Goal: Transaction & Acquisition: Book appointment/travel/reservation

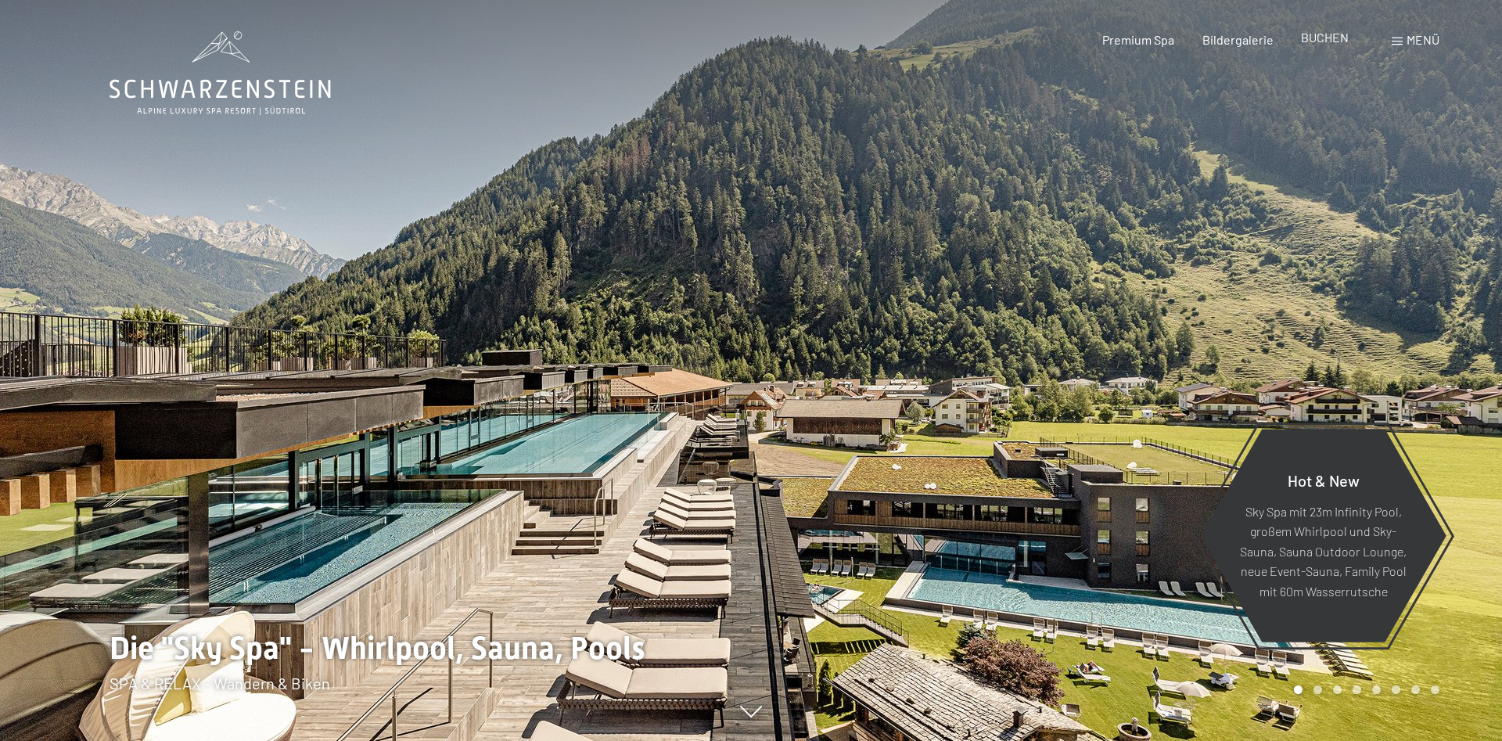
click at [1322, 41] on span "BUCHEN" at bounding box center [1325, 37] width 48 height 15
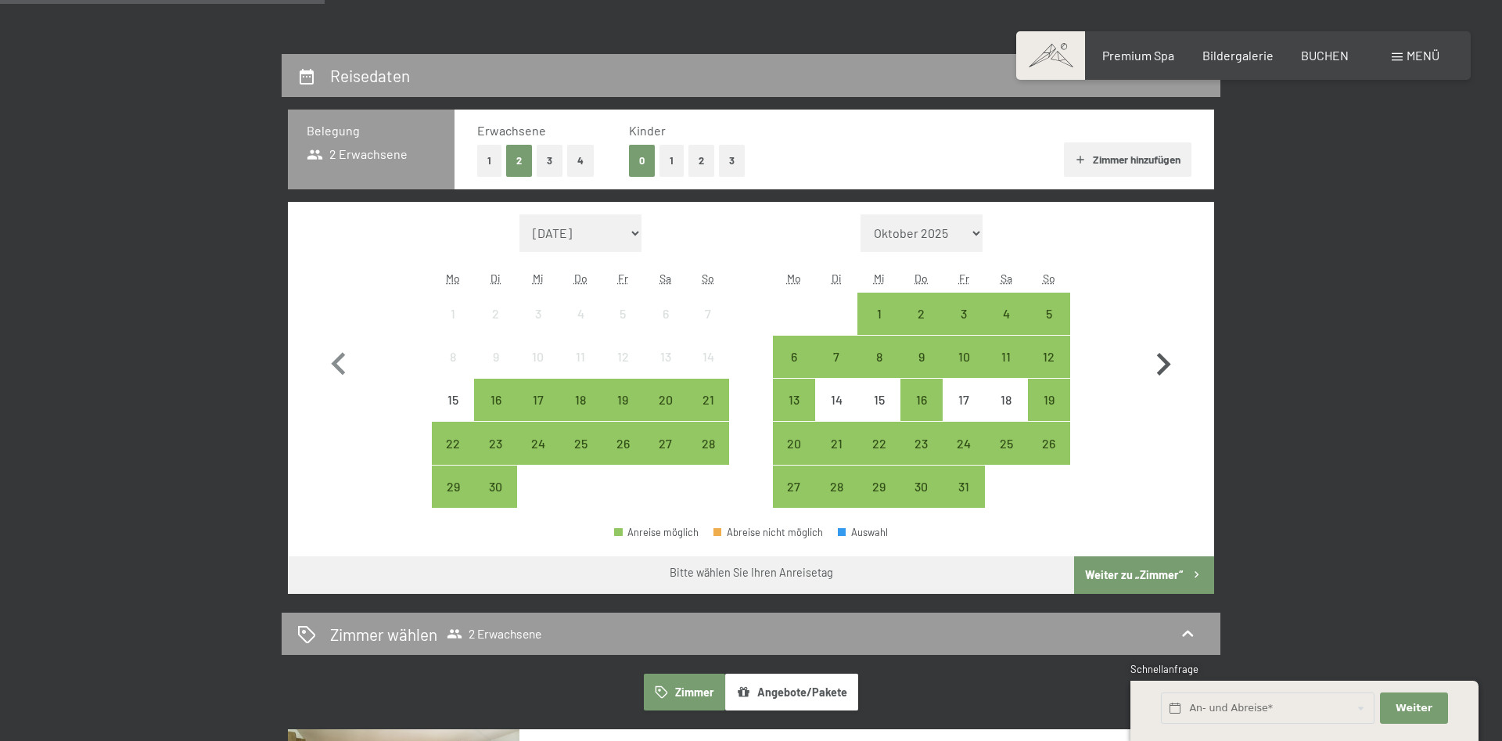
scroll to position [319, 0]
click at [1160, 356] on icon "button" at bounding box center [1164, 364] width 14 height 23
select select "[DATE]"
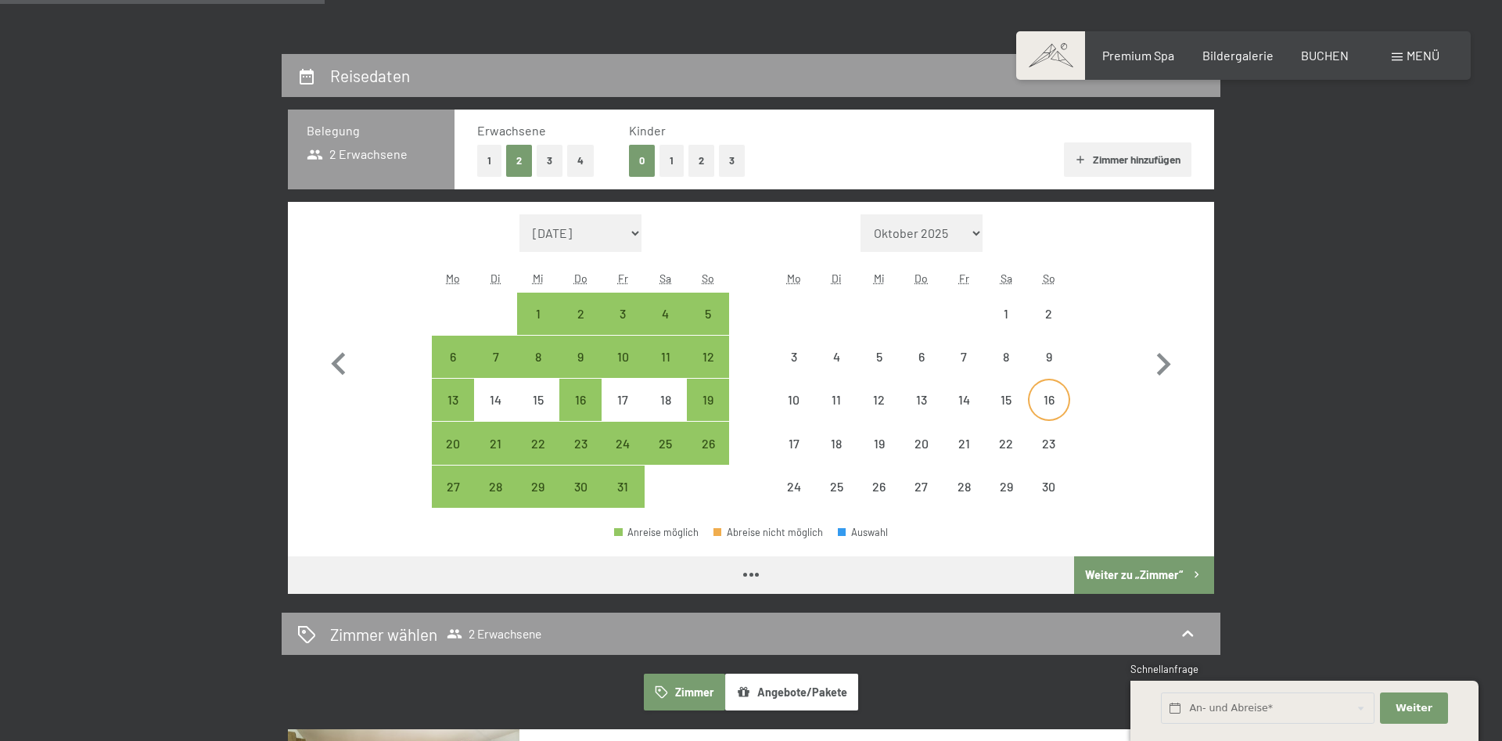
select select "[DATE]"
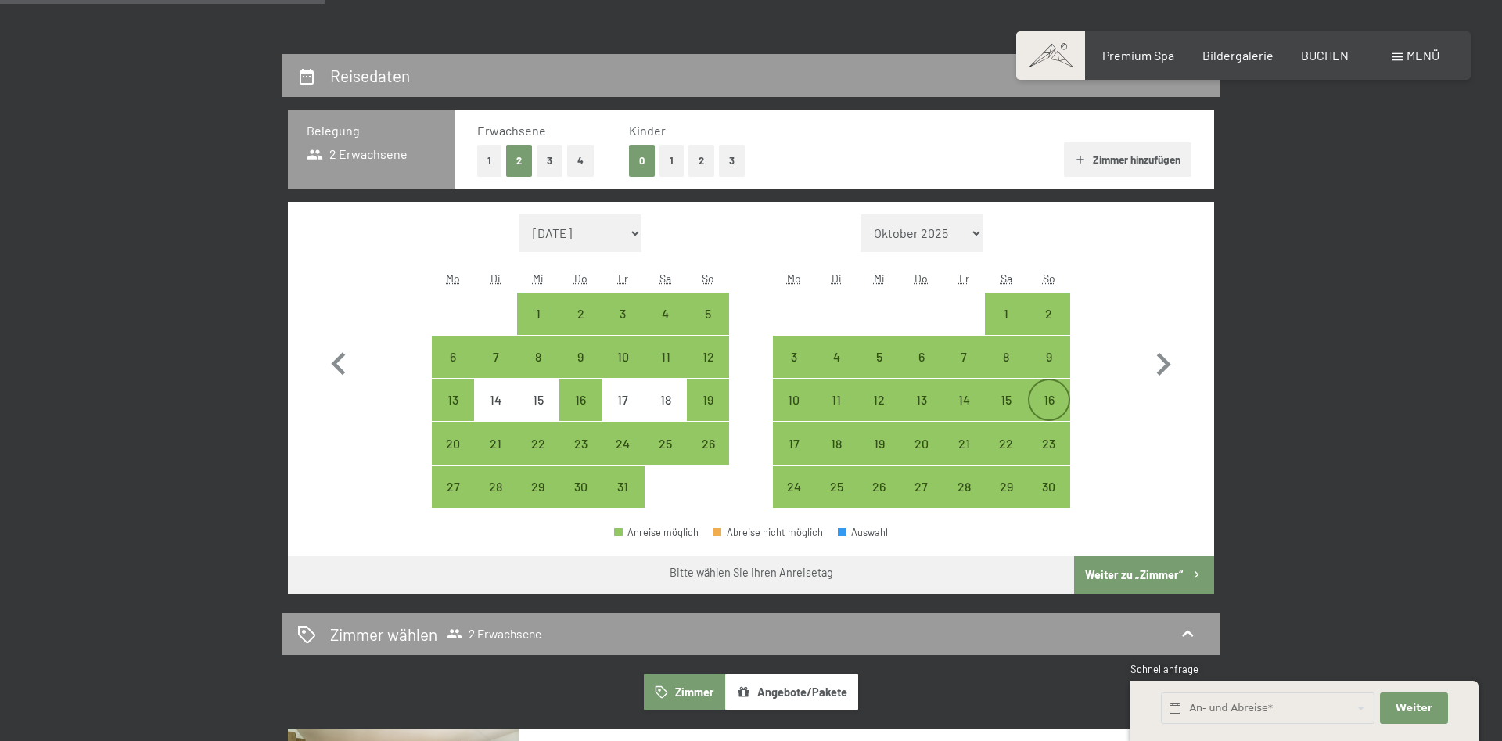
click at [1044, 400] on div "16" at bounding box center [1049, 413] width 39 height 39
select select "[DATE]"
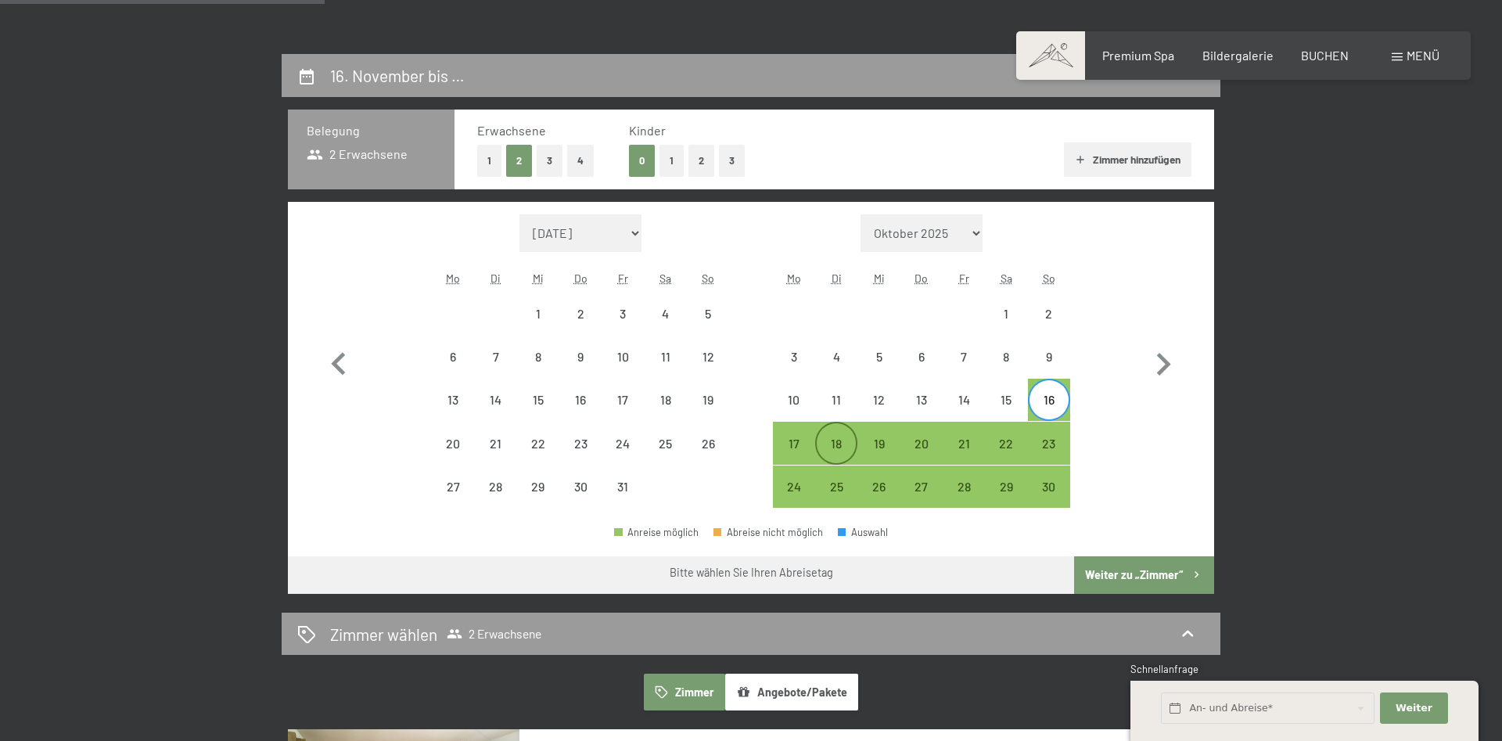
click at [830, 444] on div "18" at bounding box center [836, 456] width 39 height 39
select select "[DATE]"
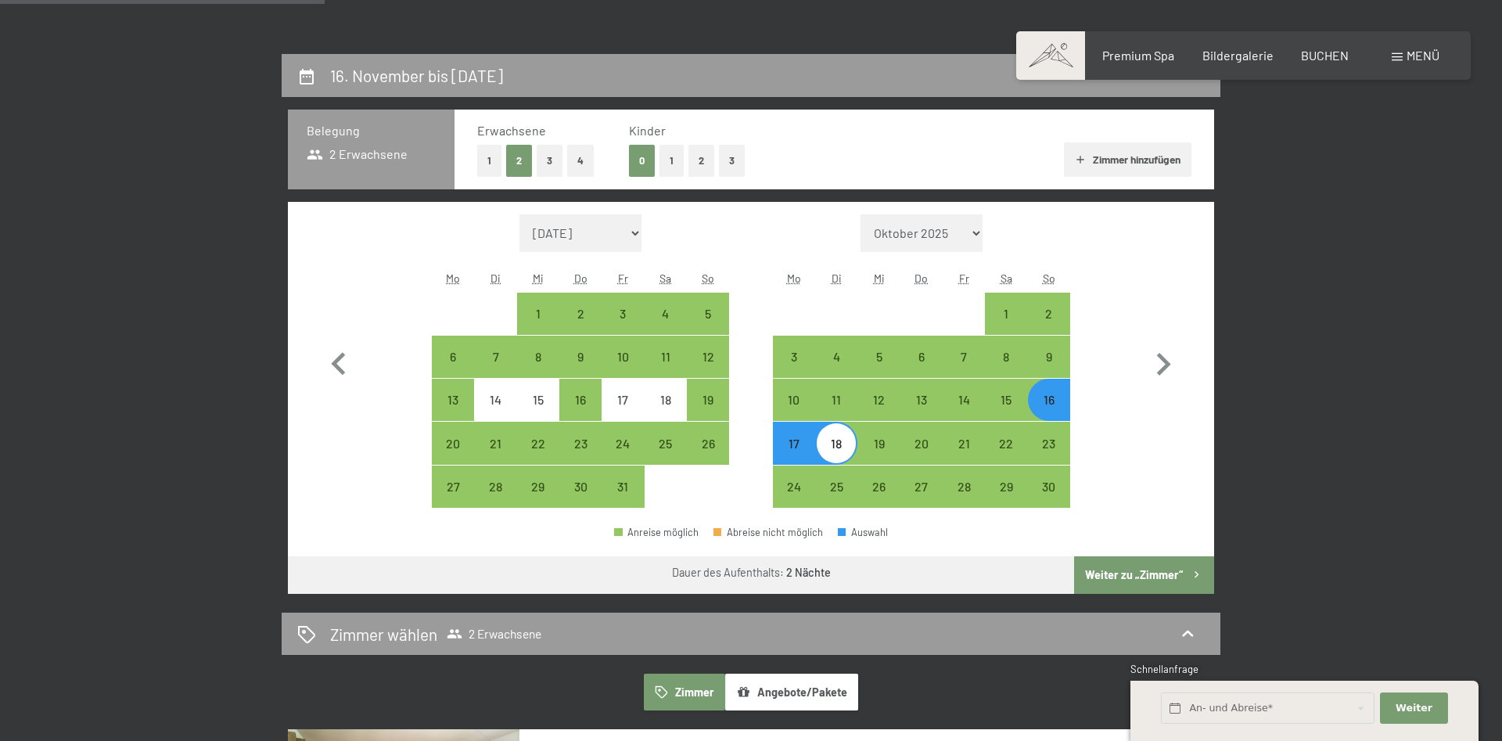
click at [1153, 582] on button "Weiter zu „Zimmer“" at bounding box center [1144, 575] width 140 height 38
select select "[DATE]"
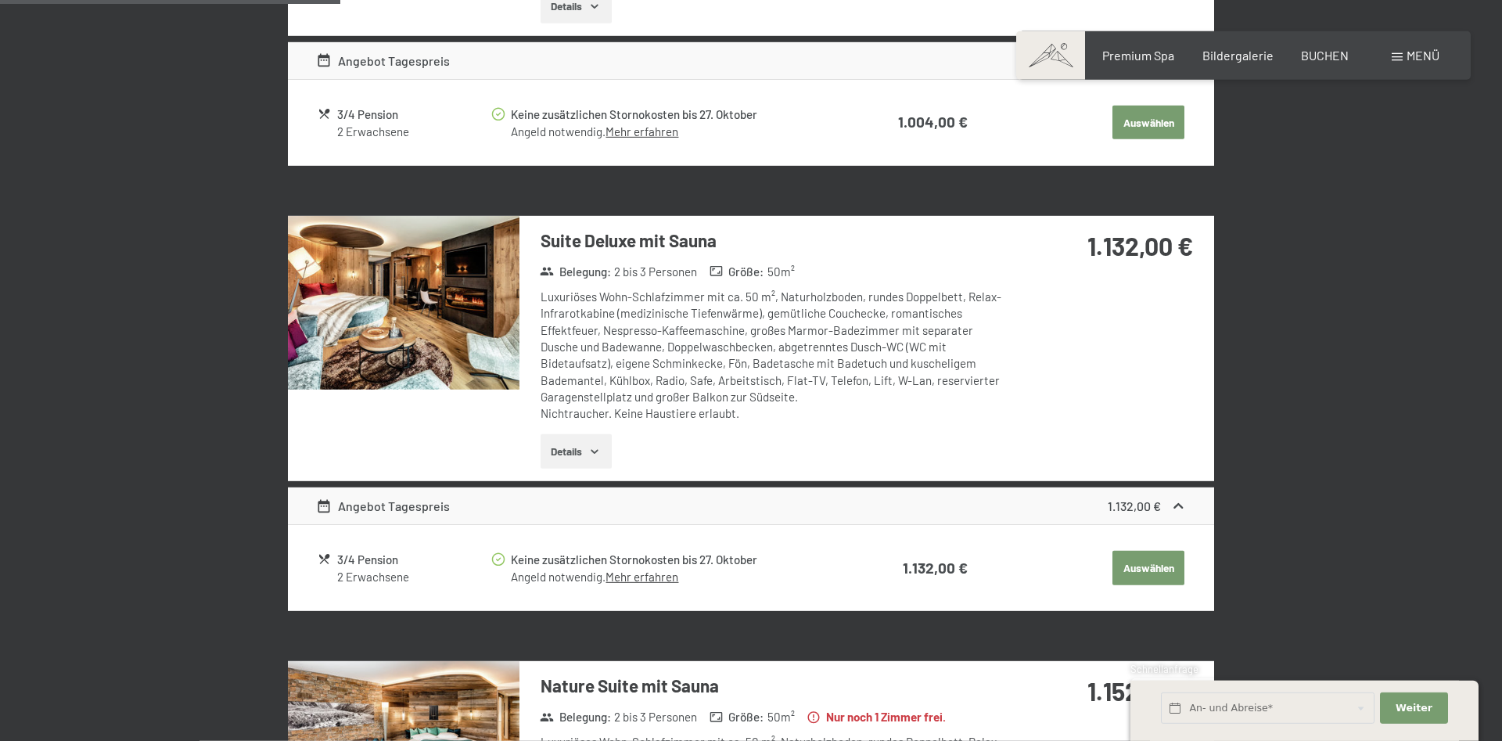
scroll to position [1171, 0]
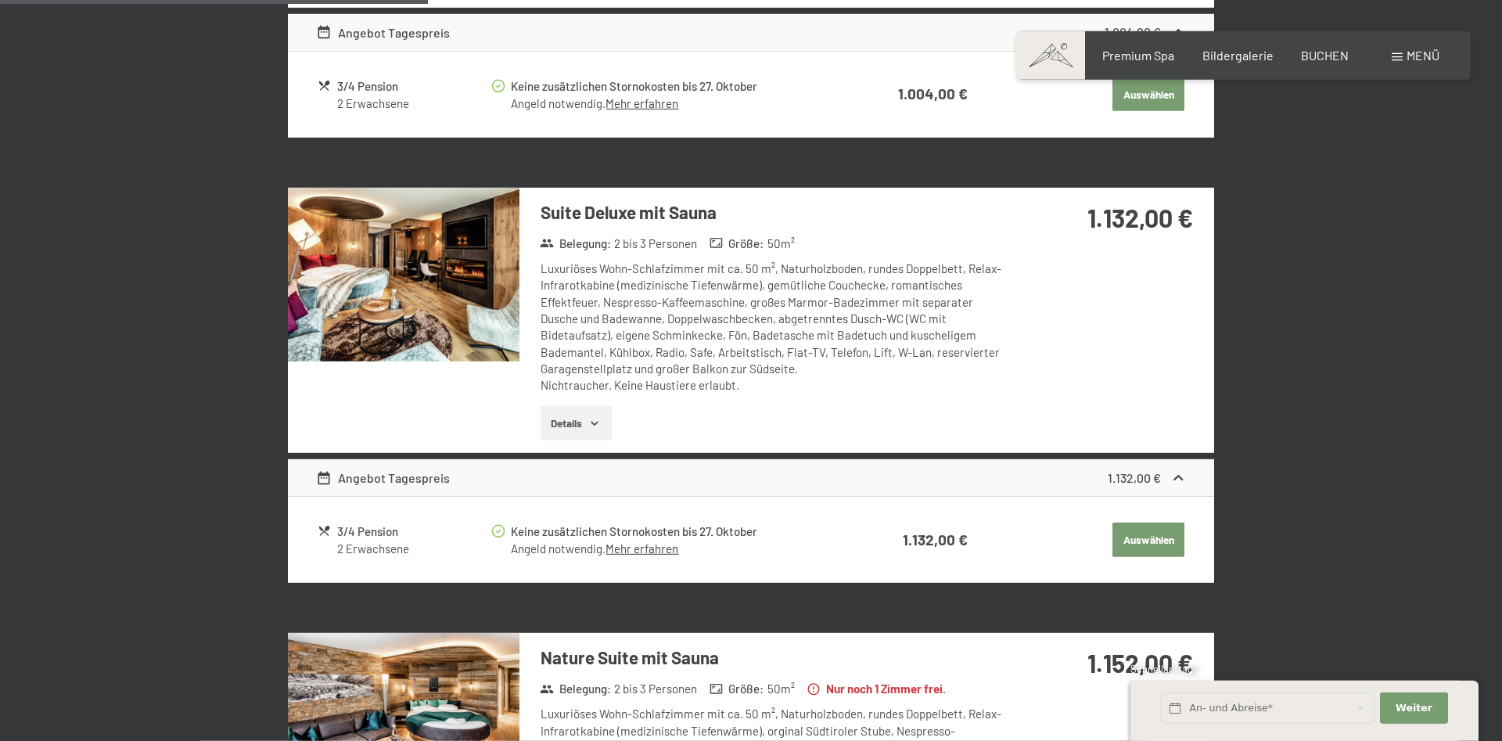
click at [476, 312] on img at bounding box center [404, 275] width 232 height 174
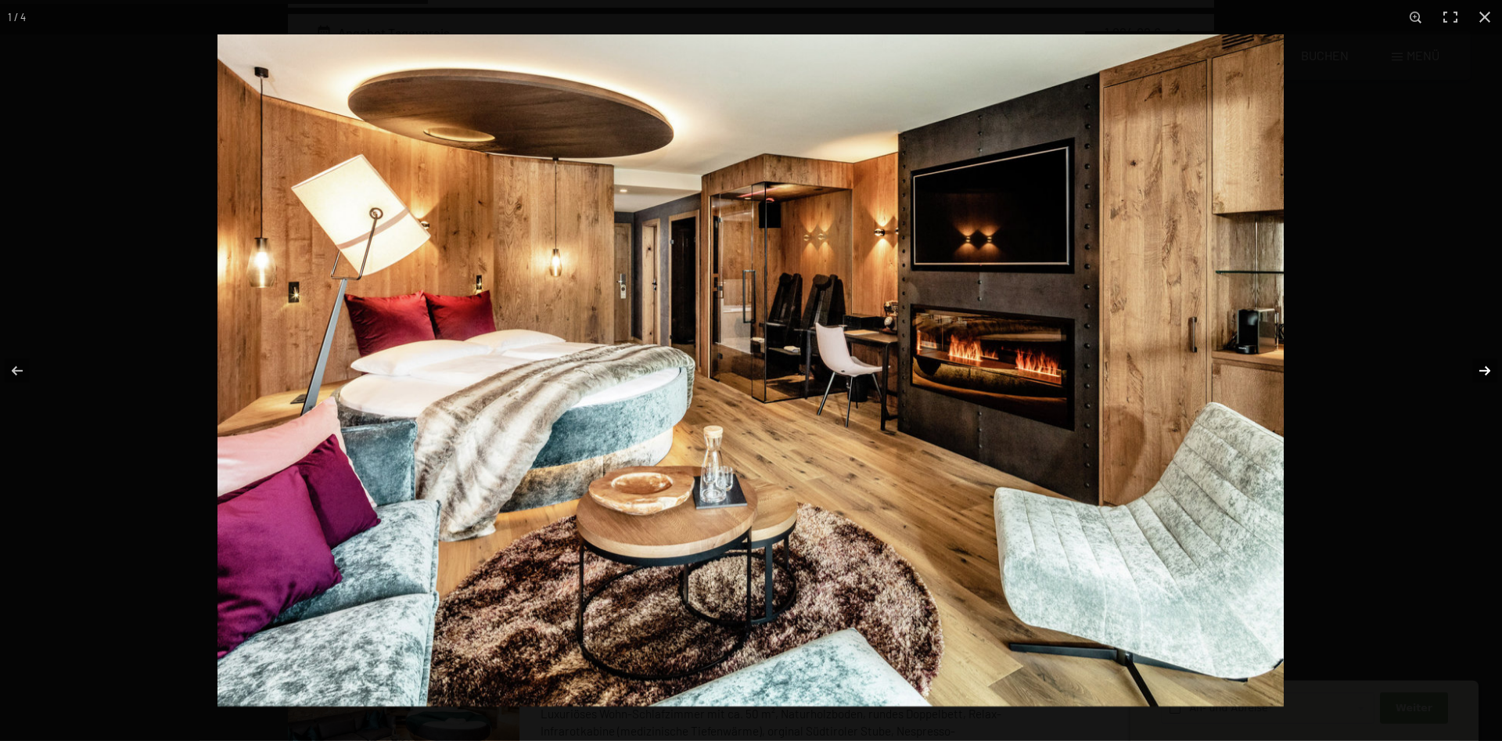
click at [1483, 372] on button "button" at bounding box center [1474, 371] width 55 height 78
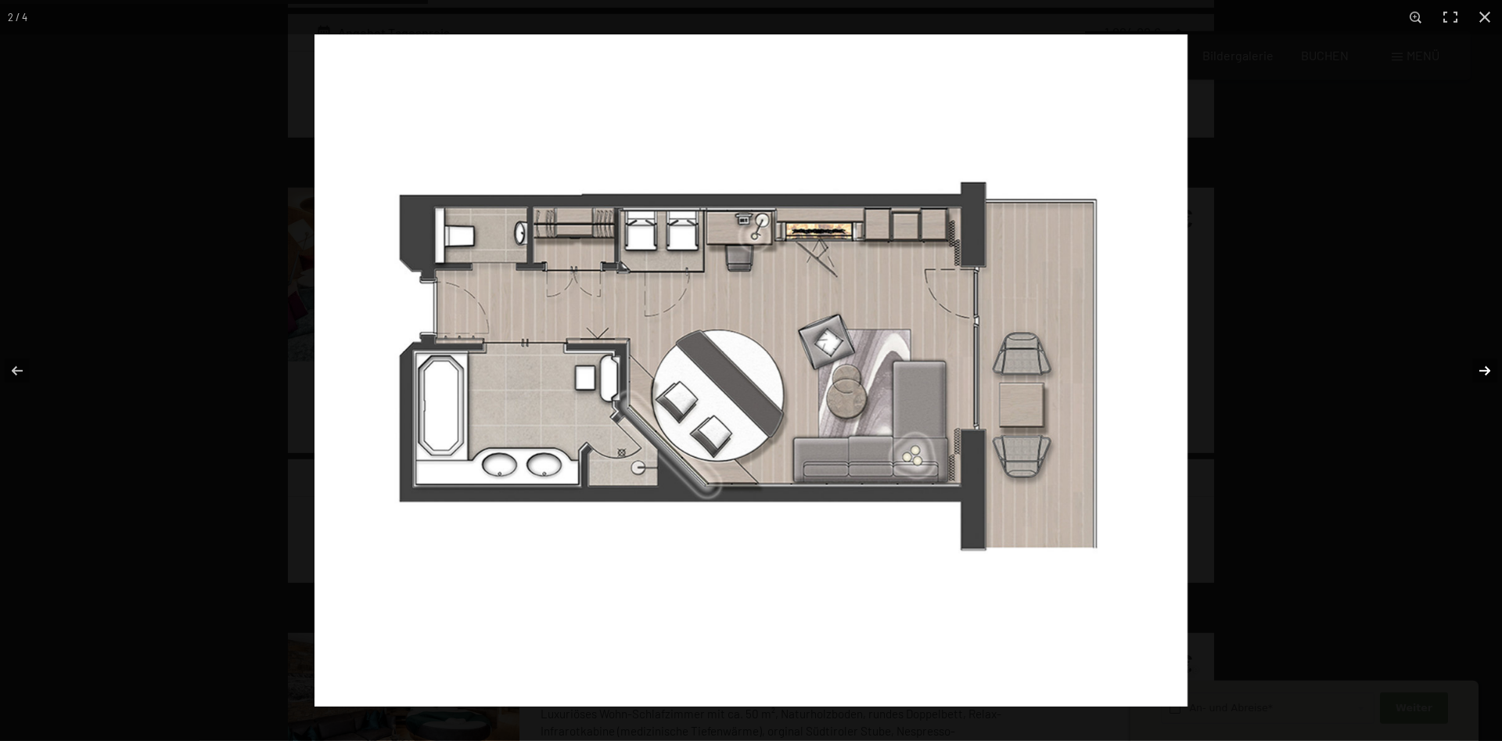
click at [1483, 372] on button "button" at bounding box center [1474, 371] width 55 height 78
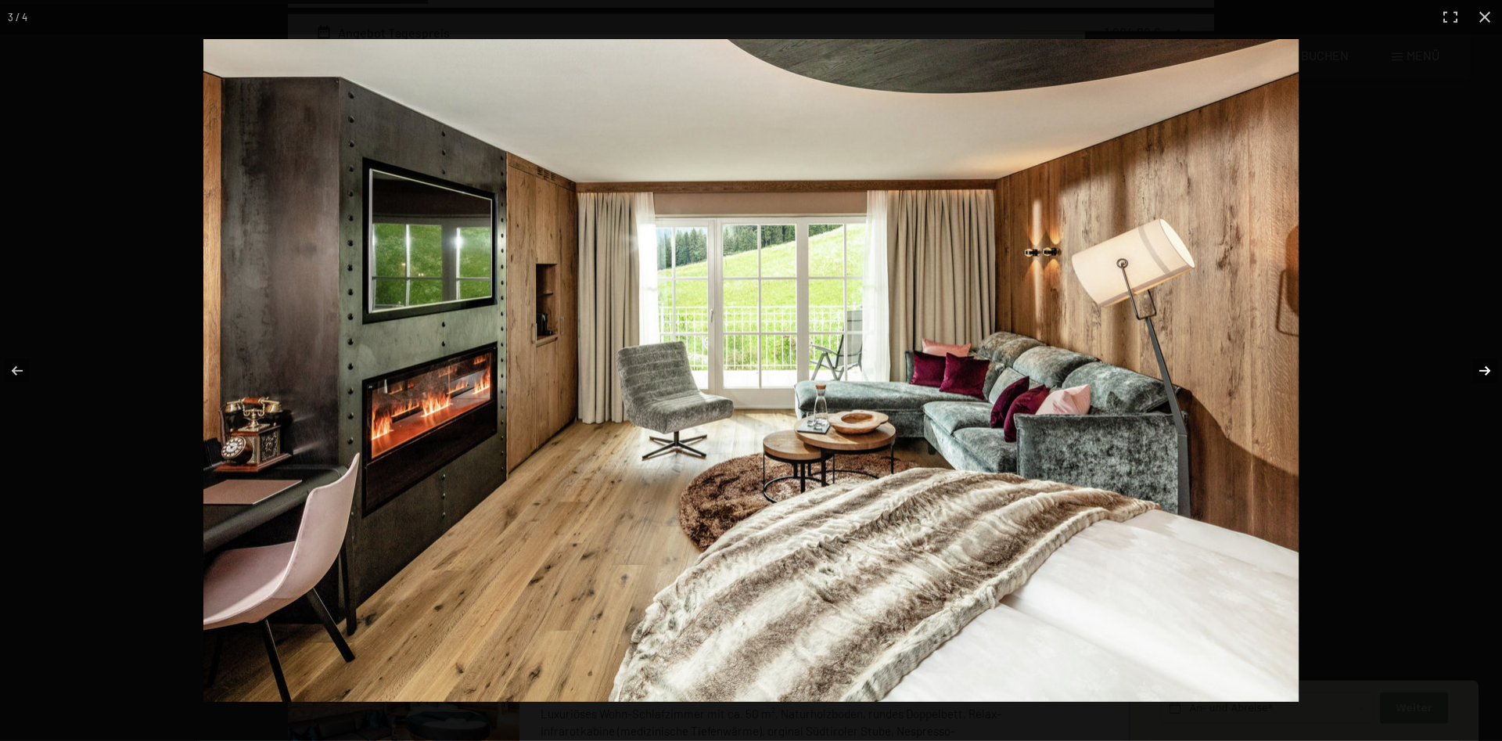
click at [1483, 372] on button "button" at bounding box center [1474, 371] width 55 height 78
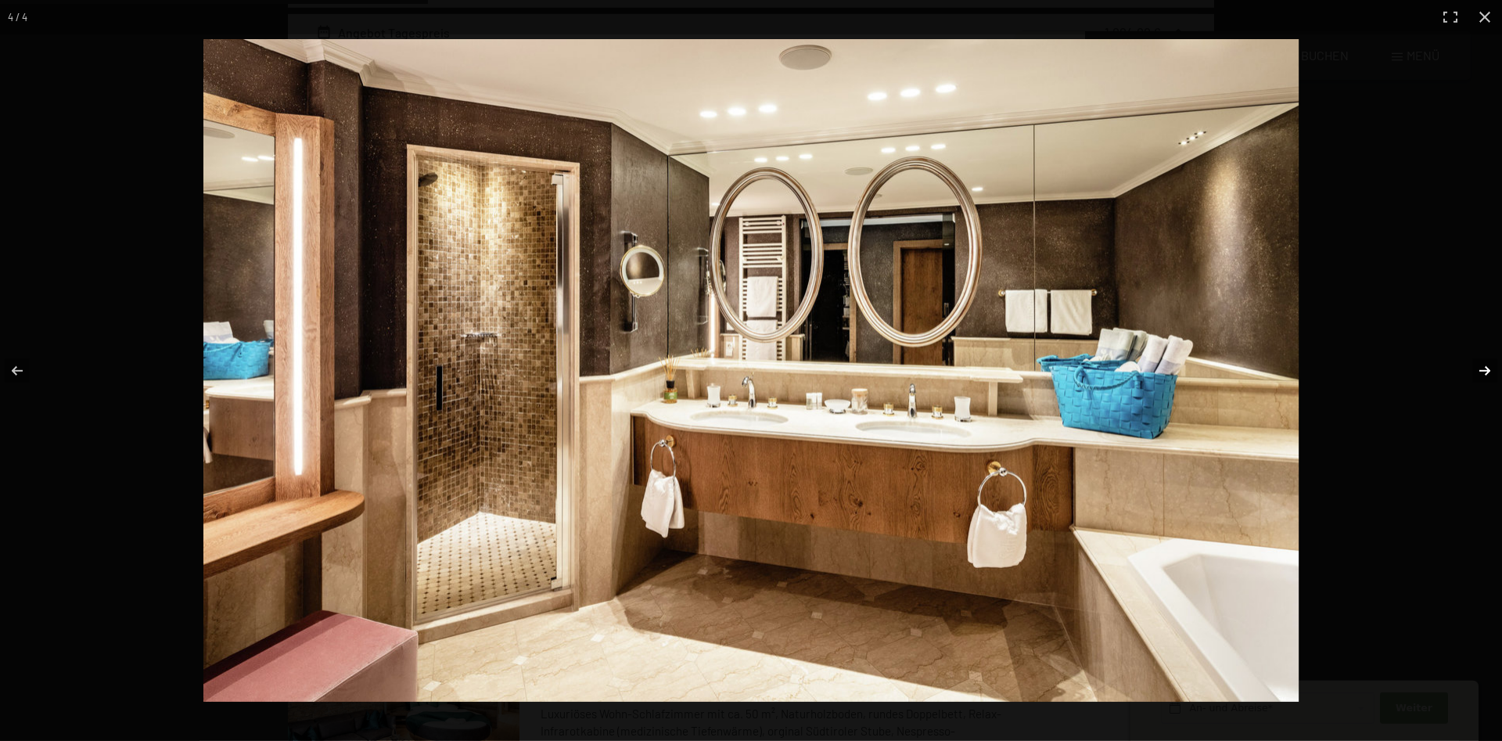
click at [1483, 372] on button "button" at bounding box center [1474, 371] width 55 height 78
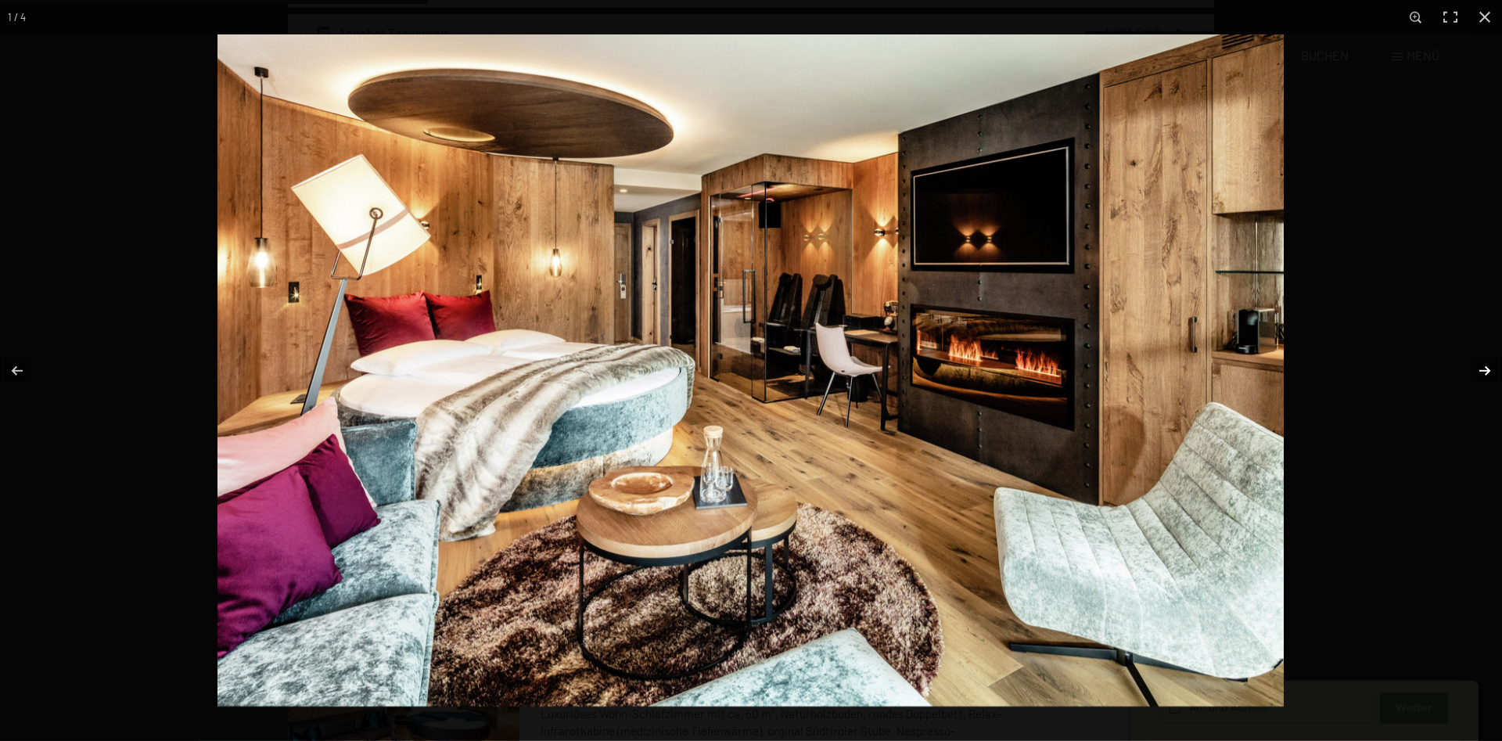
click at [1483, 372] on button "button" at bounding box center [1474, 371] width 55 height 78
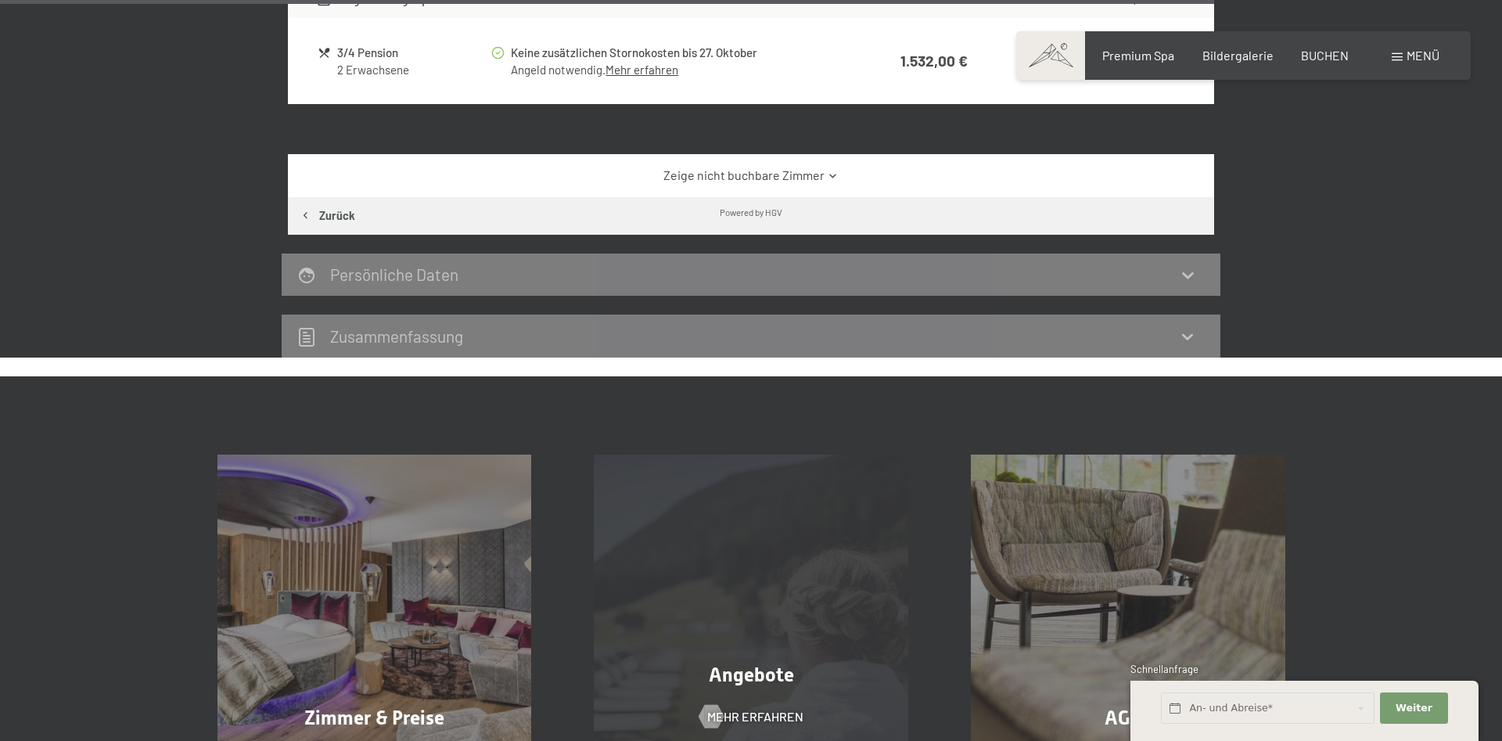
scroll to position [3032, 0]
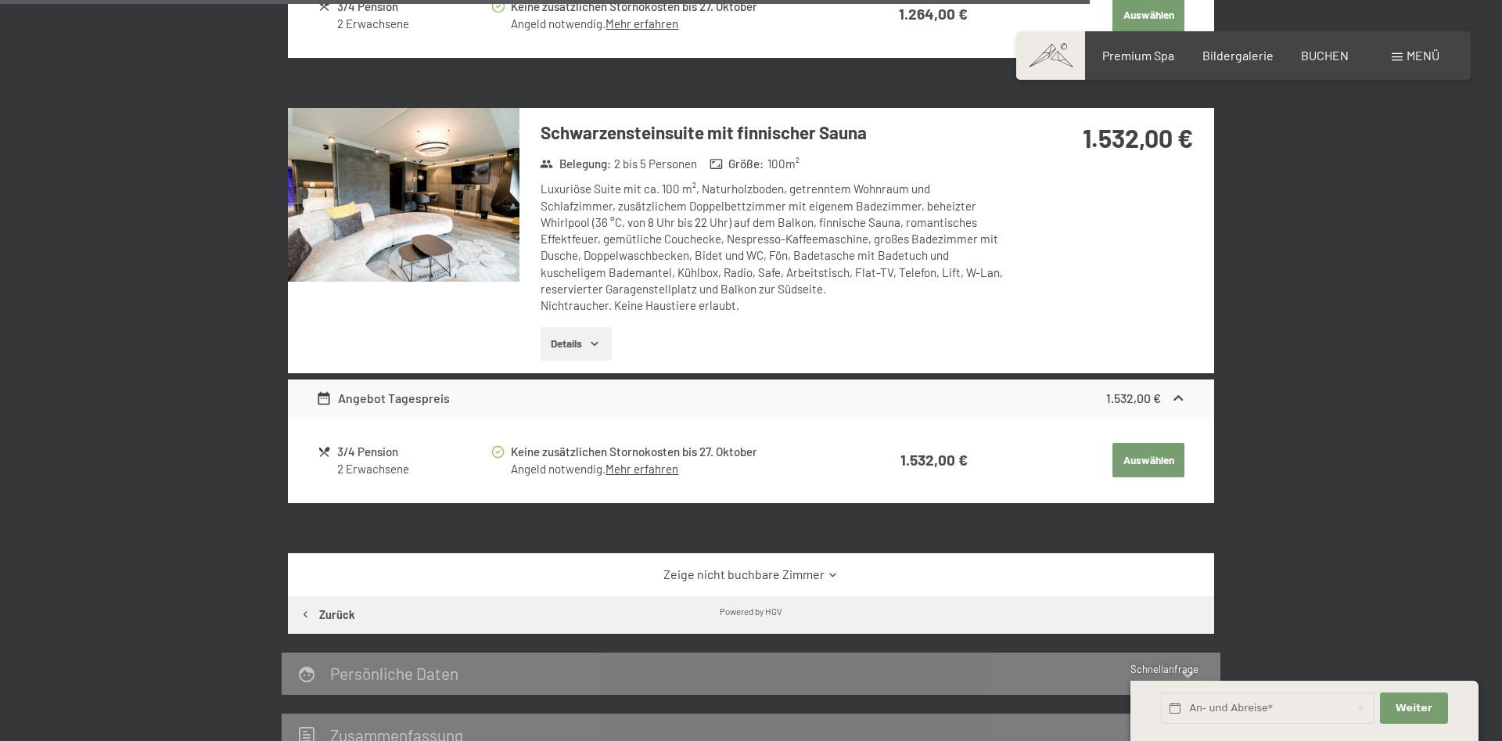
click at [581, 337] on button "Details" at bounding box center [576, 344] width 71 height 34
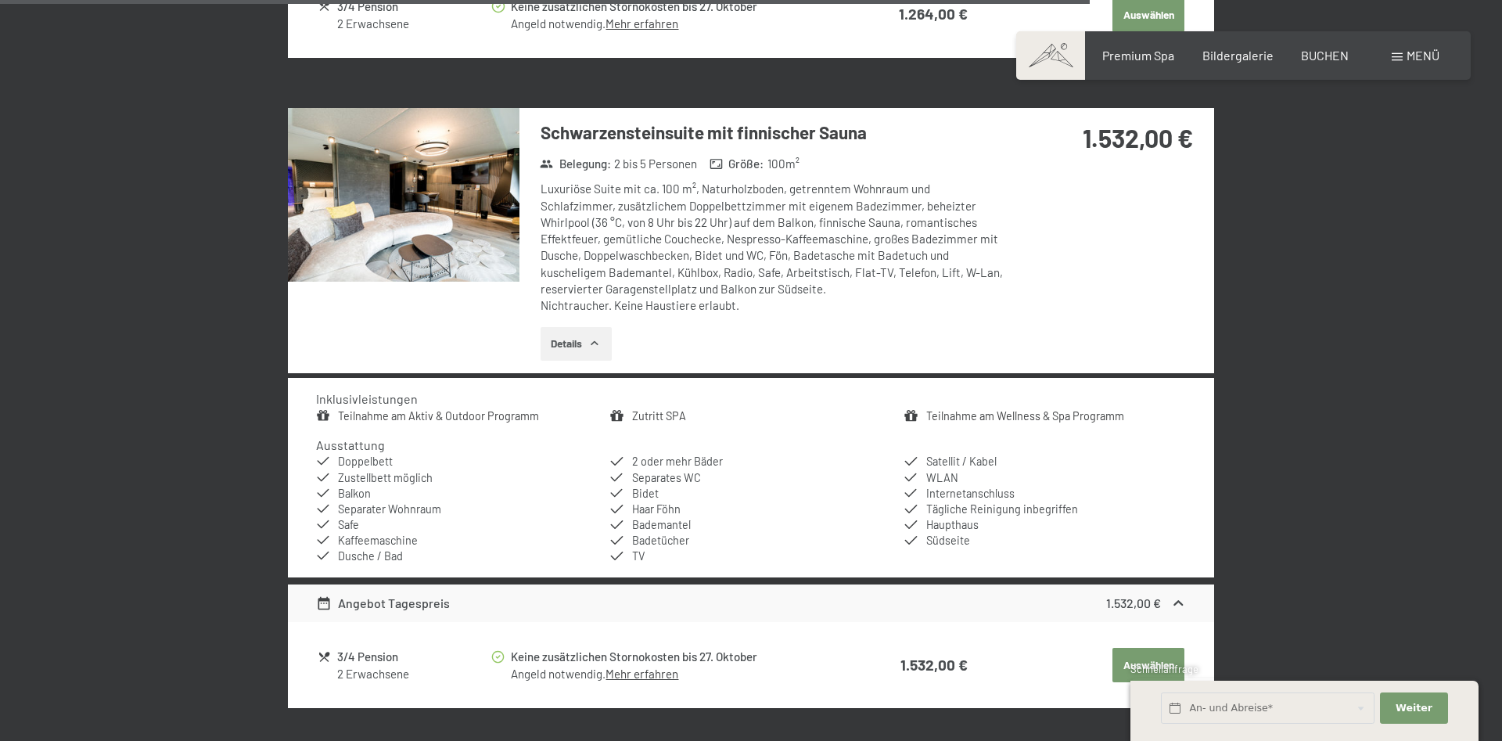
click at [471, 228] on img at bounding box center [404, 195] width 232 height 174
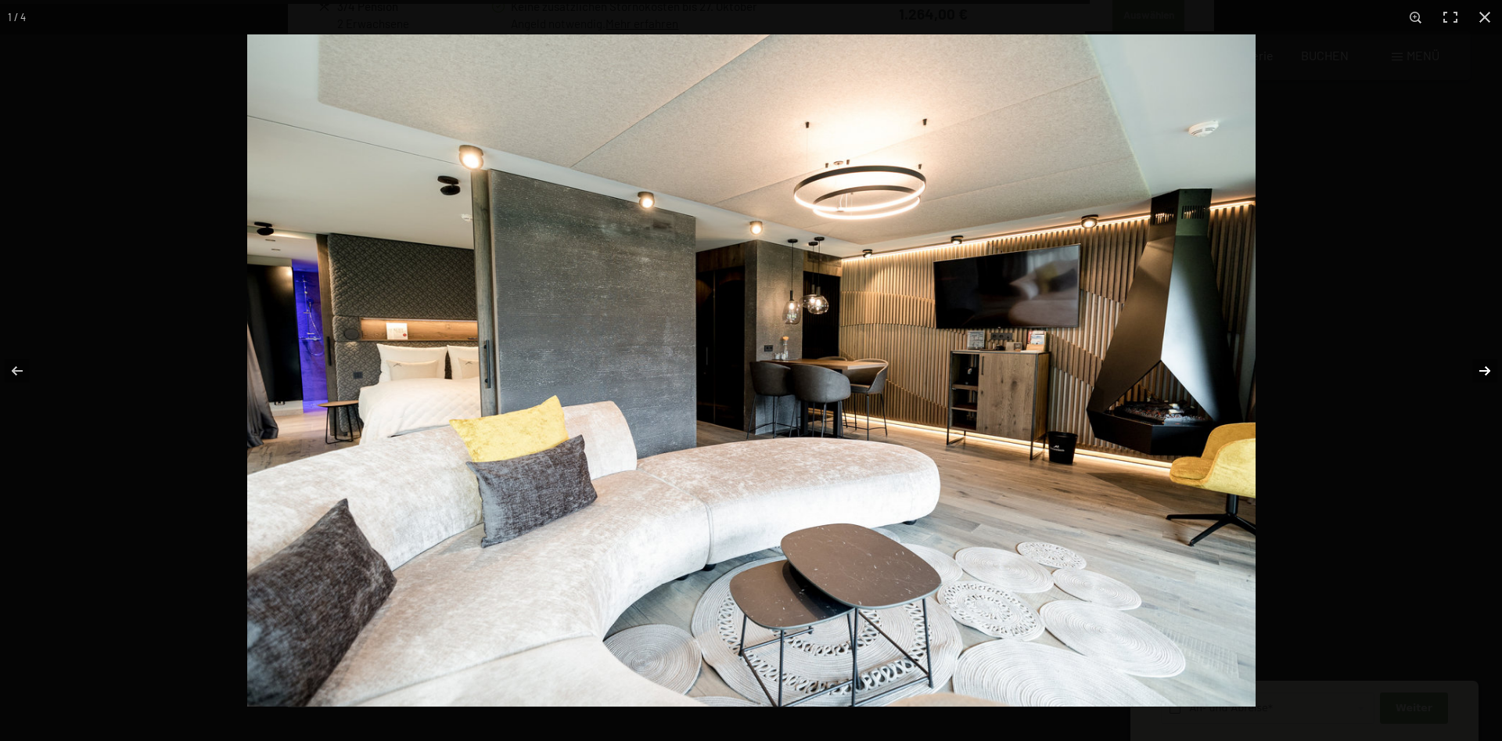
click at [1480, 376] on button "button" at bounding box center [1474, 371] width 55 height 78
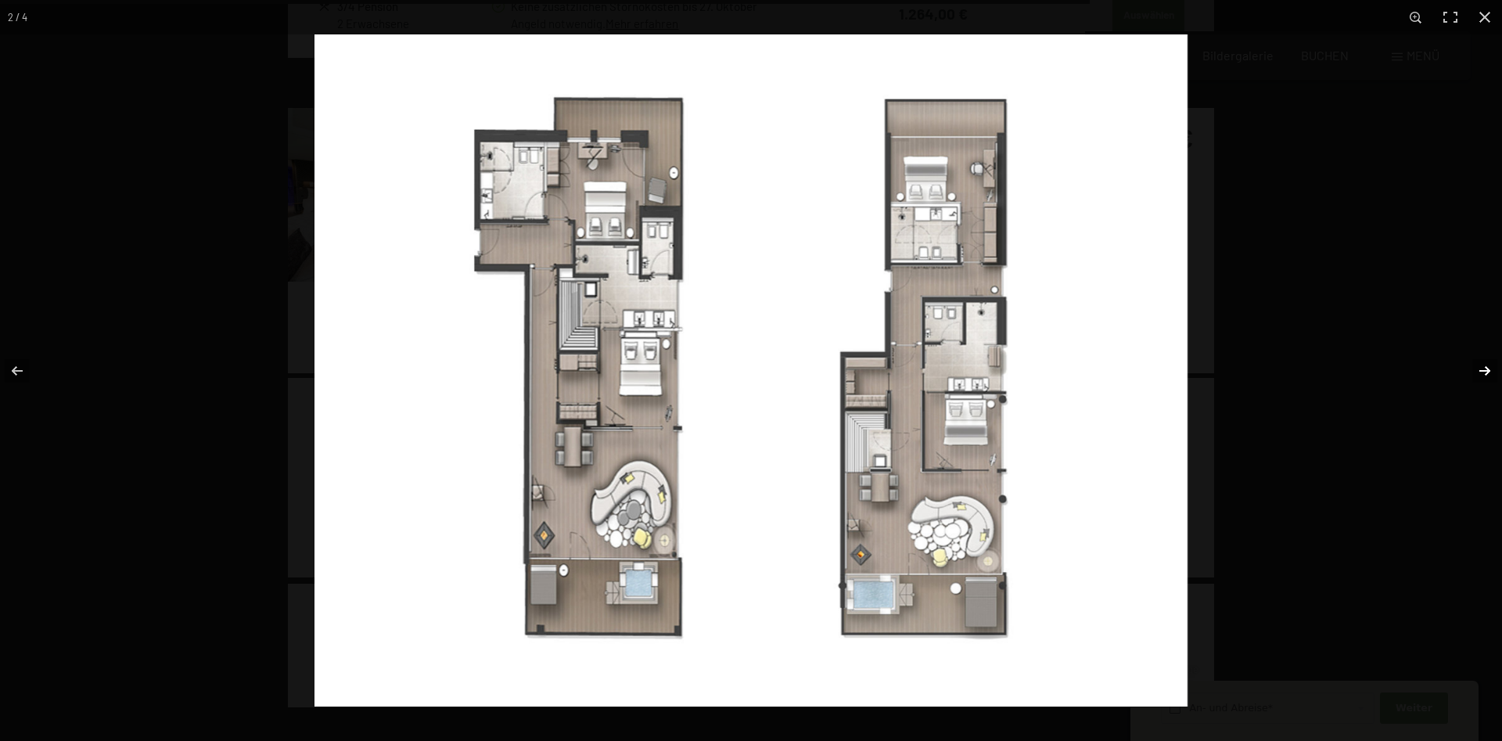
click at [1480, 376] on button "button" at bounding box center [1474, 371] width 55 height 78
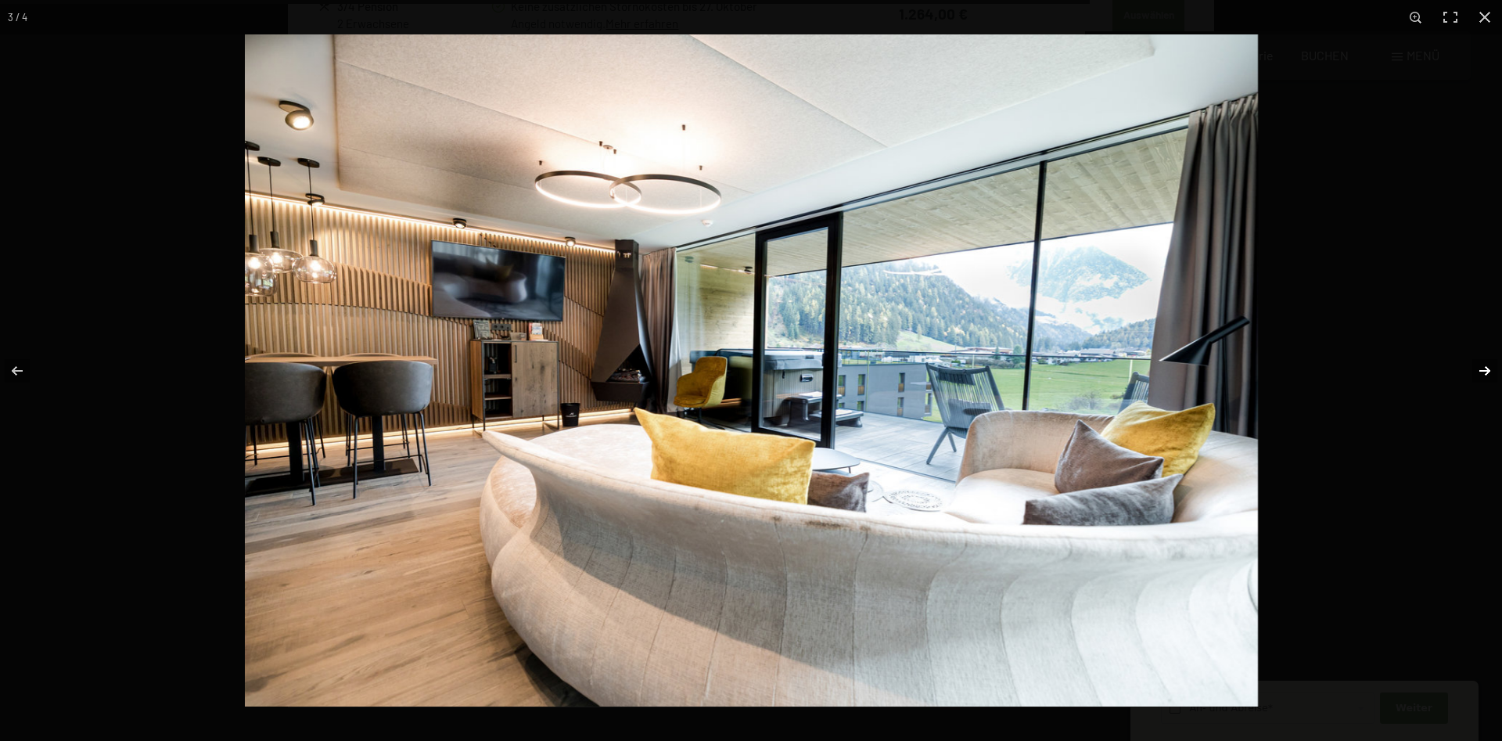
click at [1480, 376] on button "button" at bounding box center [1474, 371] width 55 height 78
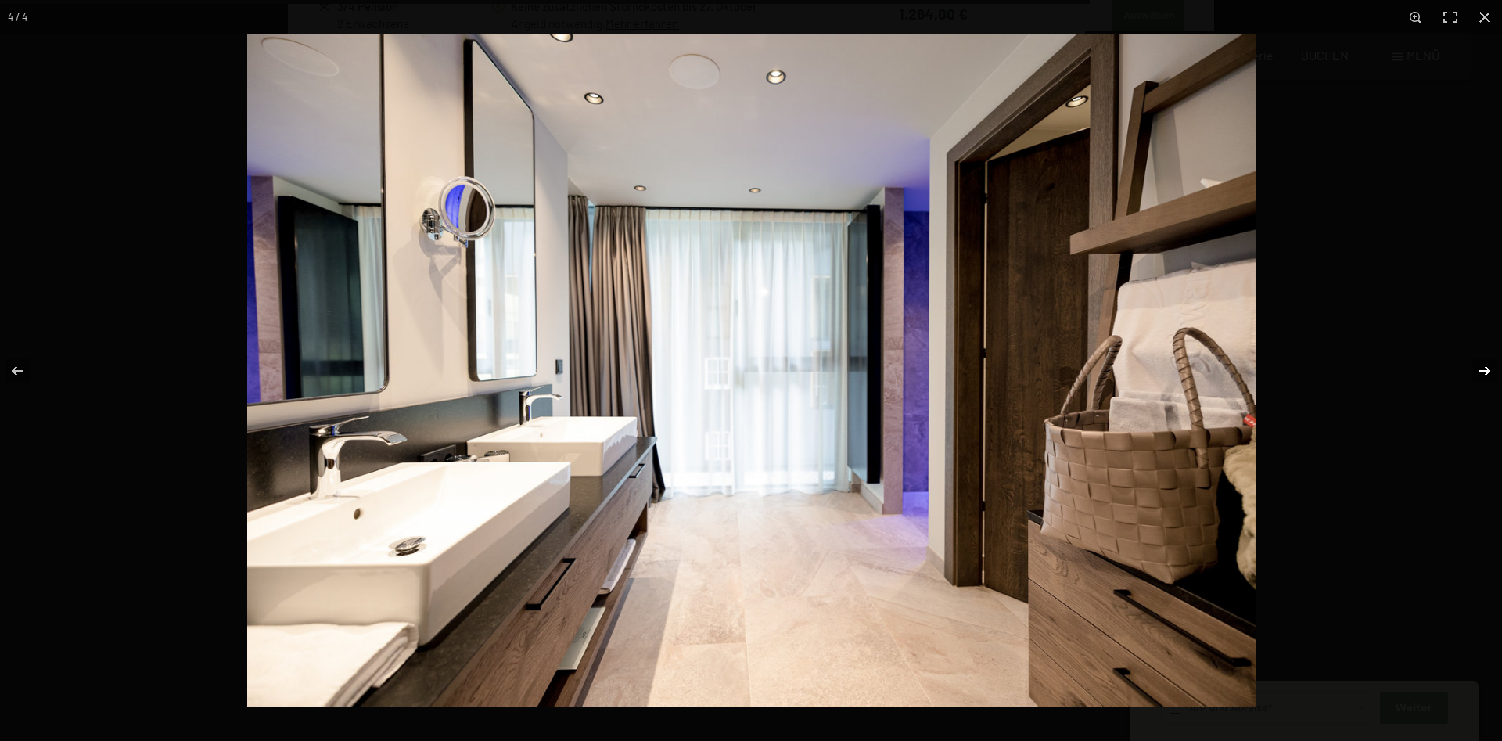
click at [1480, 376] on button "button" at bounding box center [1474, 371] width 55 height 78
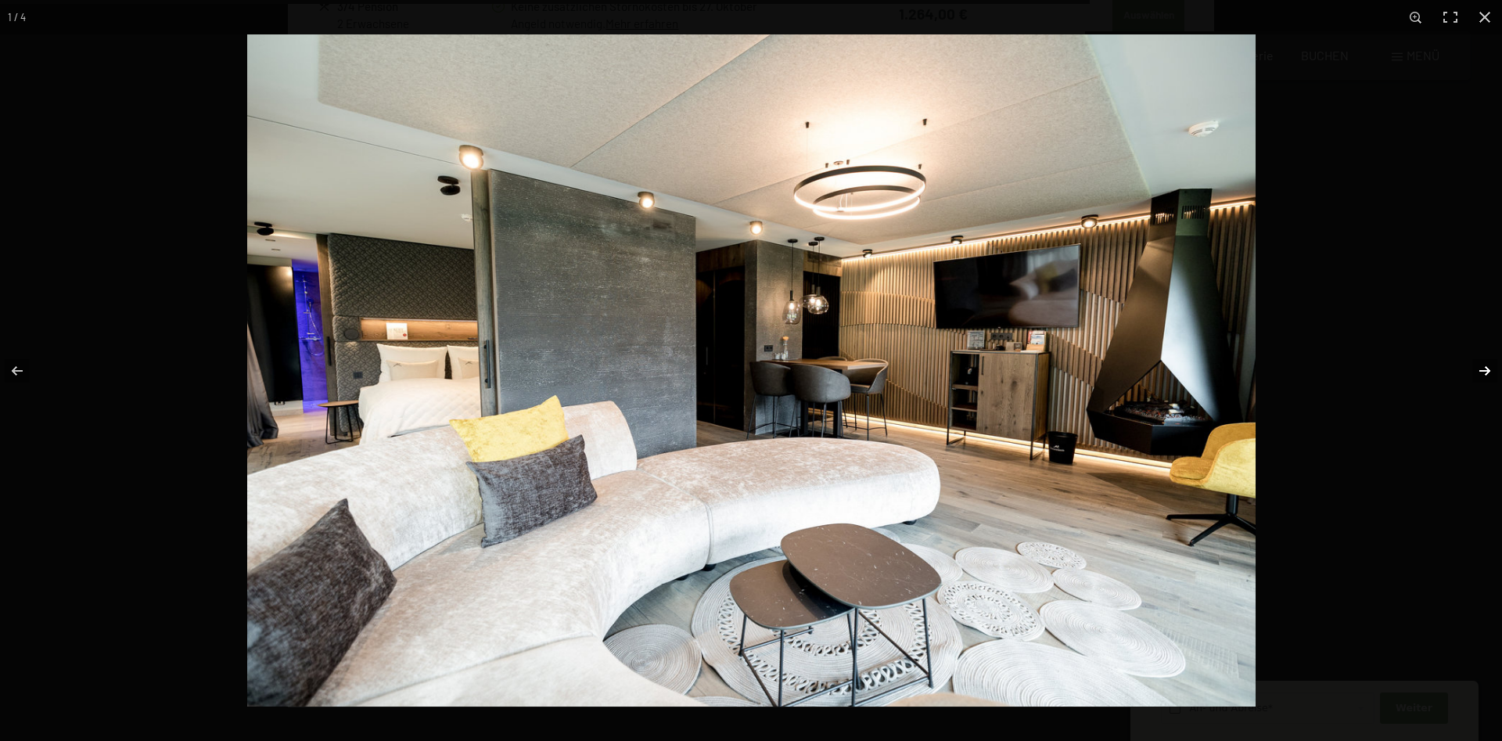
click at [1480, 376] on button "button" at bounding box center [1474, 371] width 55 height 78
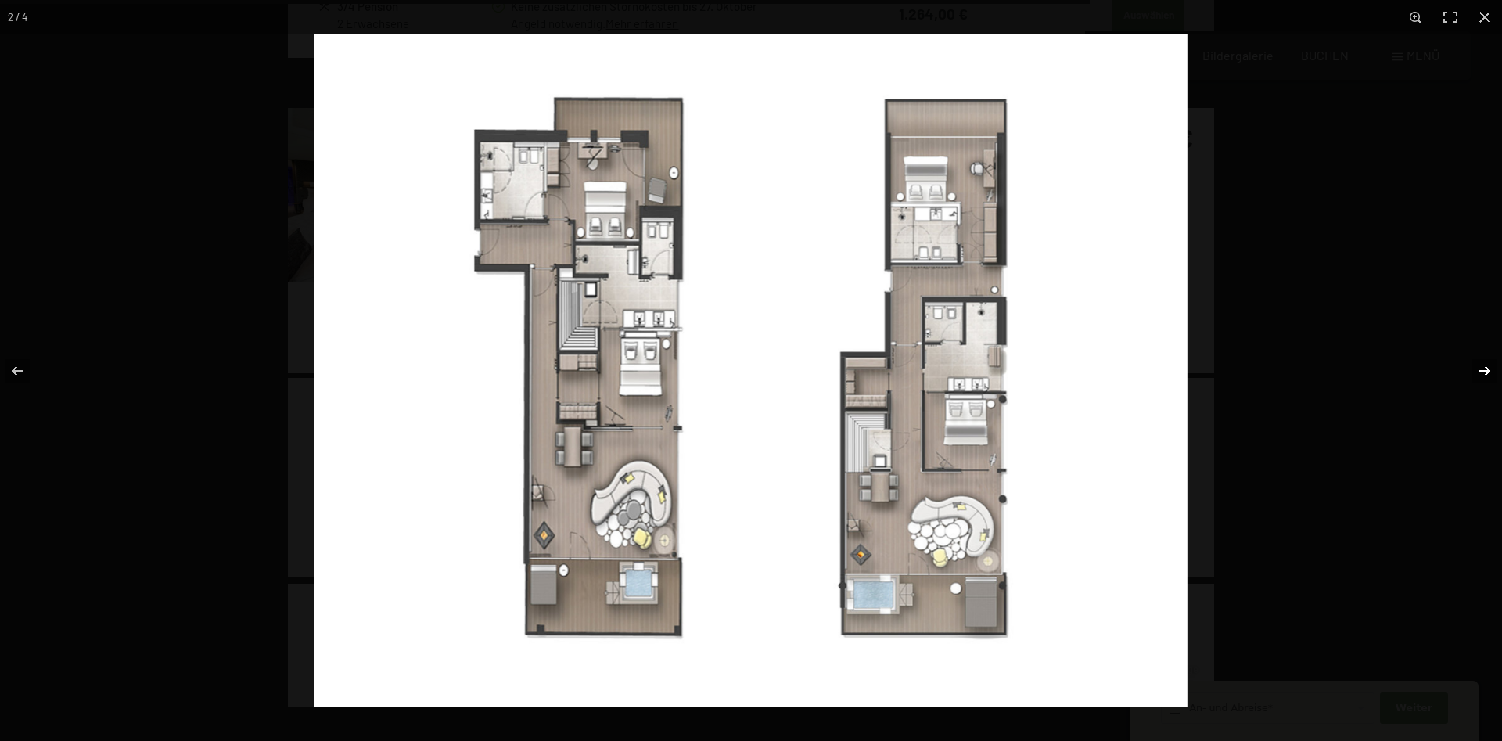
click at [1480, 376] on button "button" at bounding box center [1474, 371] width 55 height 78
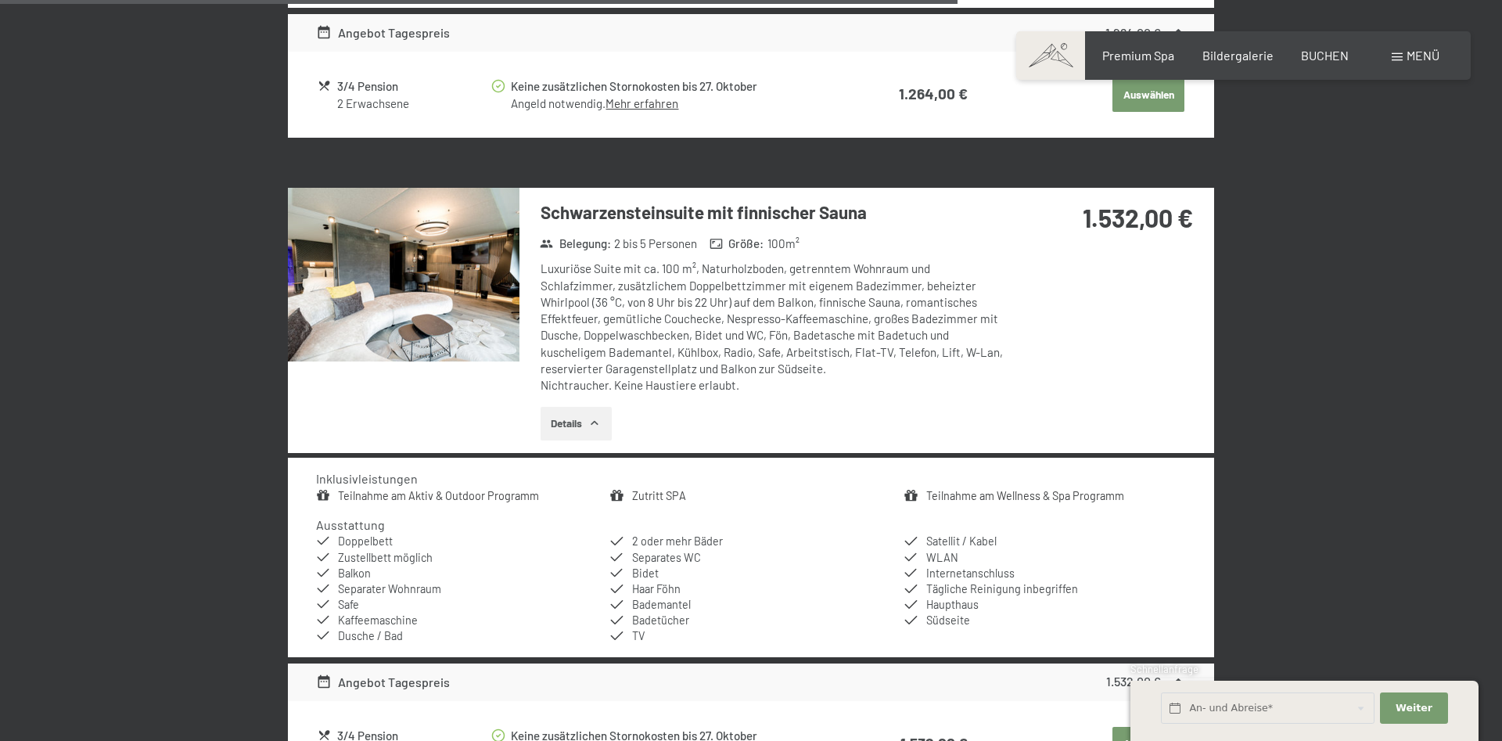
scroll to position [2633, 0]
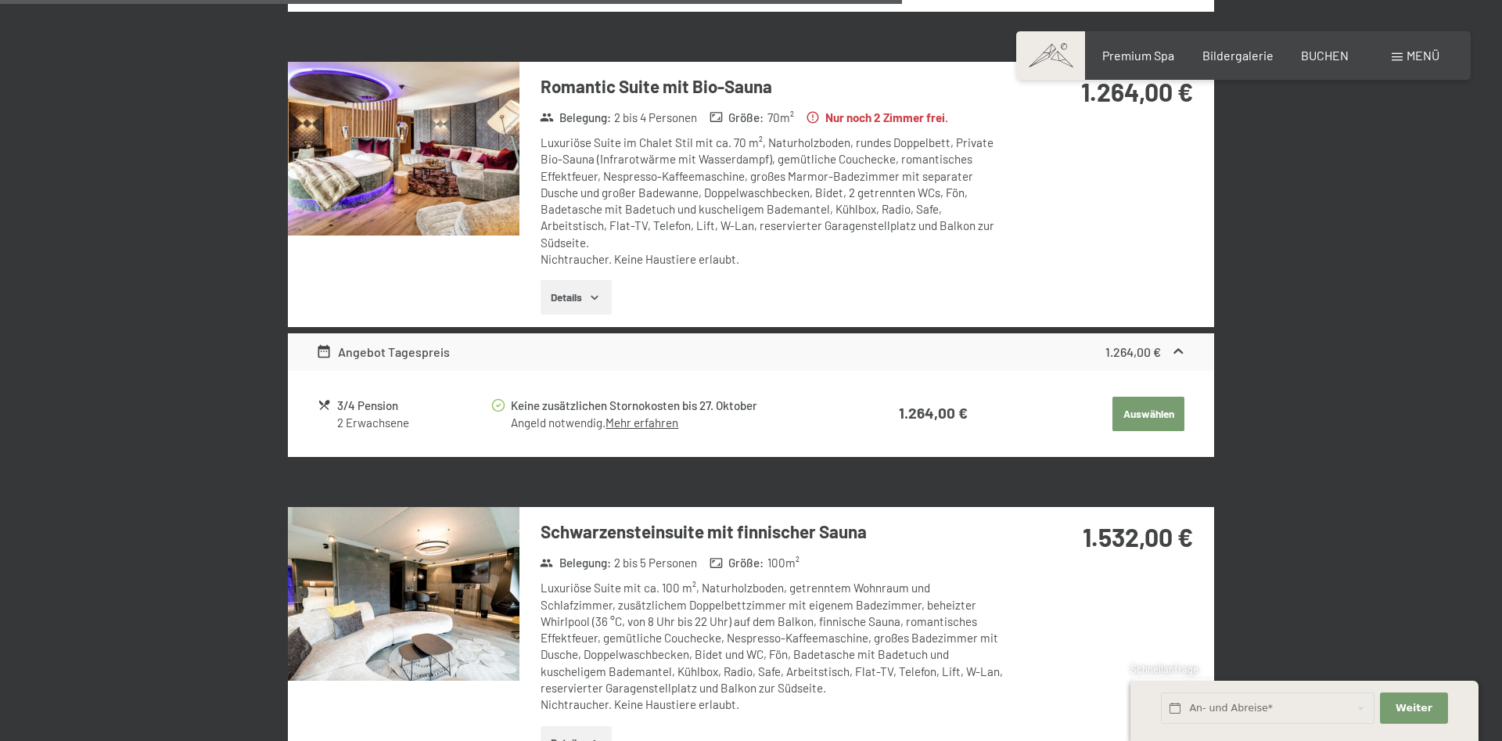
click at [553, 307] on button "Details" at bounding box center [576, 297] width 71 height 34
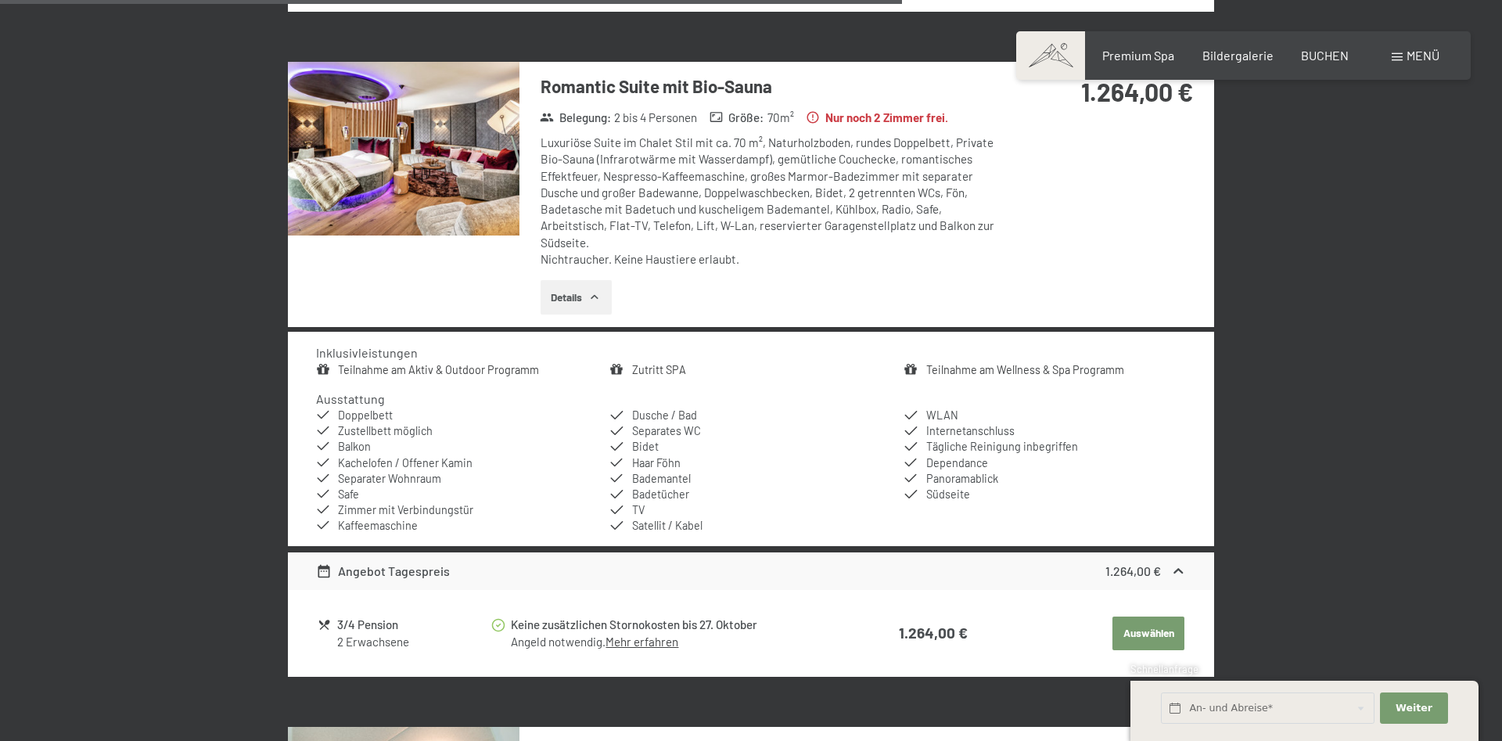
click at [555, 295] on button "Details" at bounding box center [576, 297] width 71 height 34
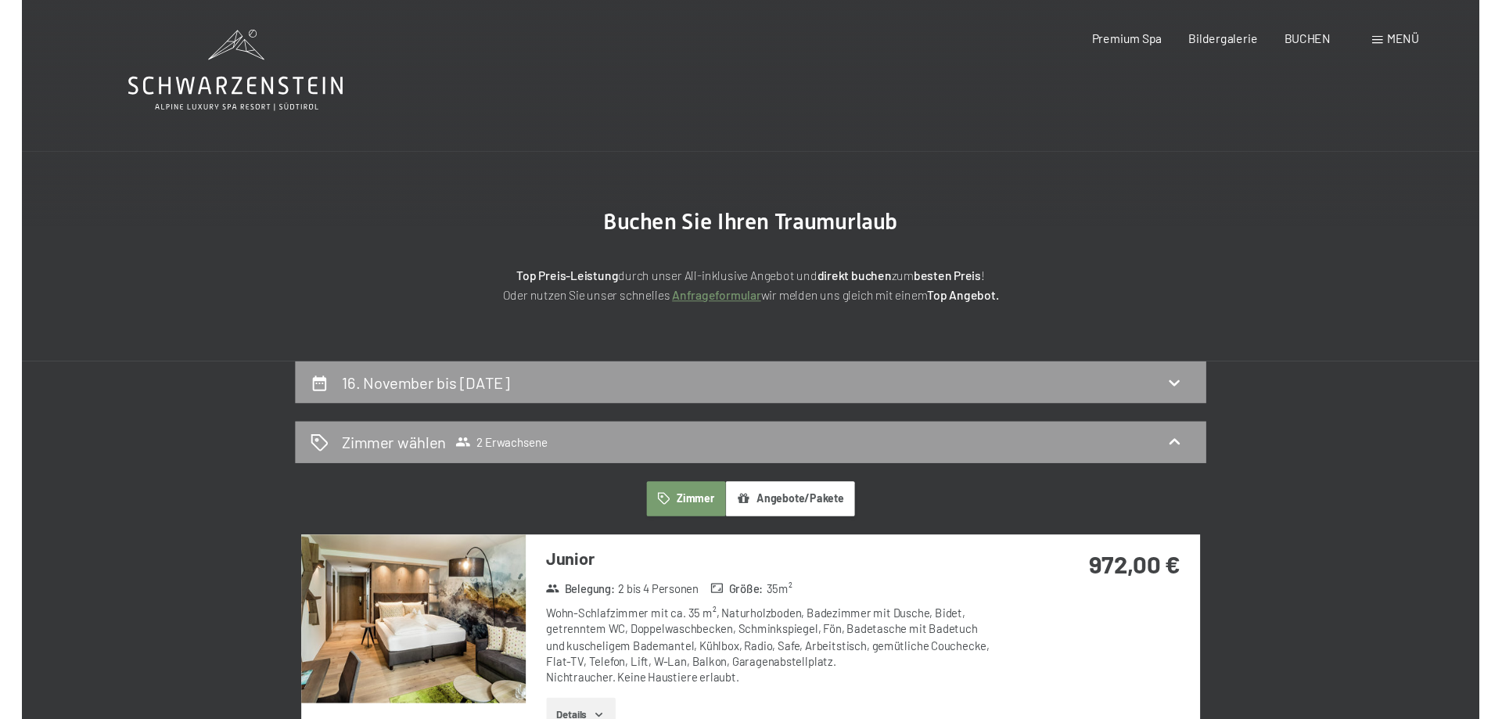
scroll to position [0, 0]
